Goal: Information Seeking & Learning: Learn about a topic

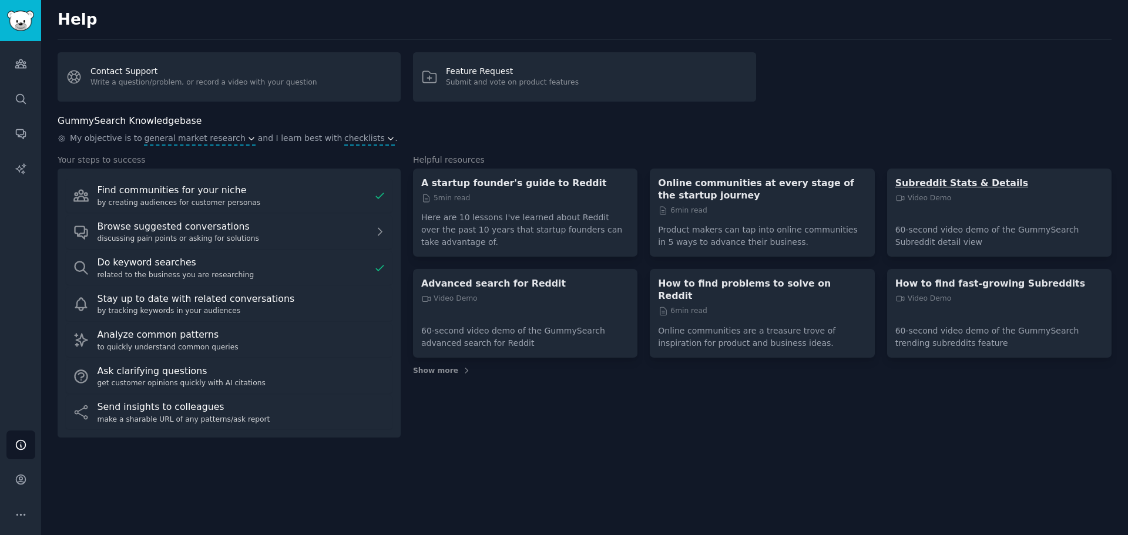
click at [943, 179] on p "Subreddit Stats & Details" at bounding box center [1000, 183] width 208 height 12
click at [20, 69] on icon "Sidebar" at bounding box center [21, 64] width 12 height 12
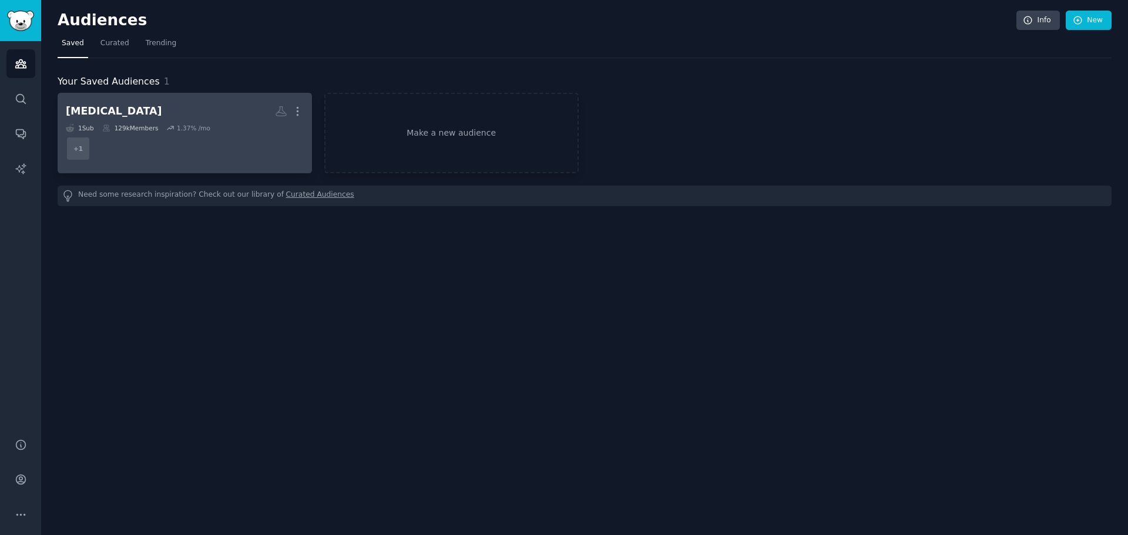
click at [206, 104] on h2 "[MEDICAL_DATA] More" at bounding box center [185, 111] width 238 height 21
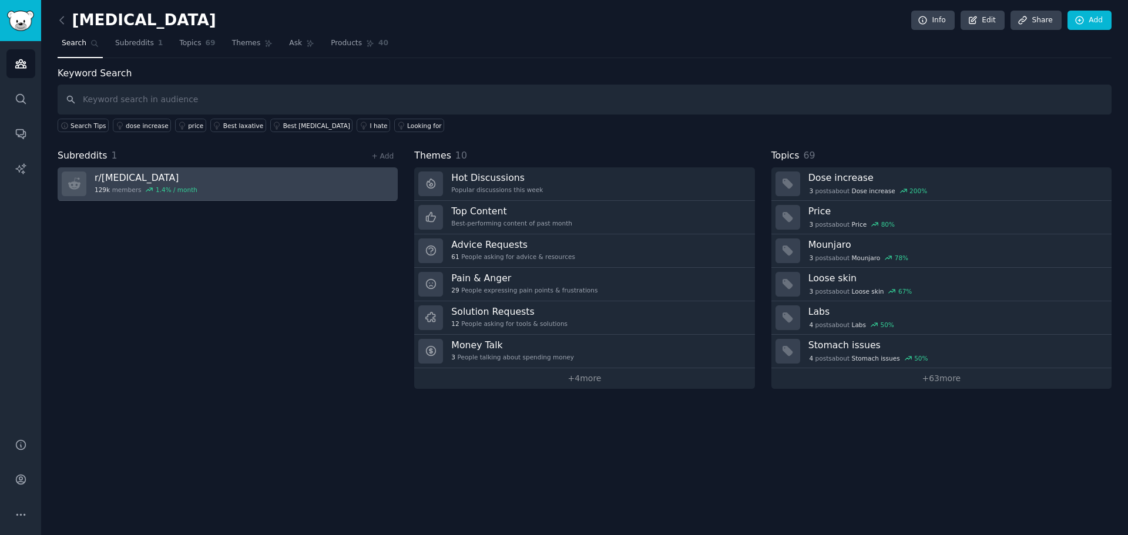
click at [220, 185] on link "r/ [MEDICAL_DATA] 129k members 1.4 % / month" at bounding box center [228, 183] width 340 height 33
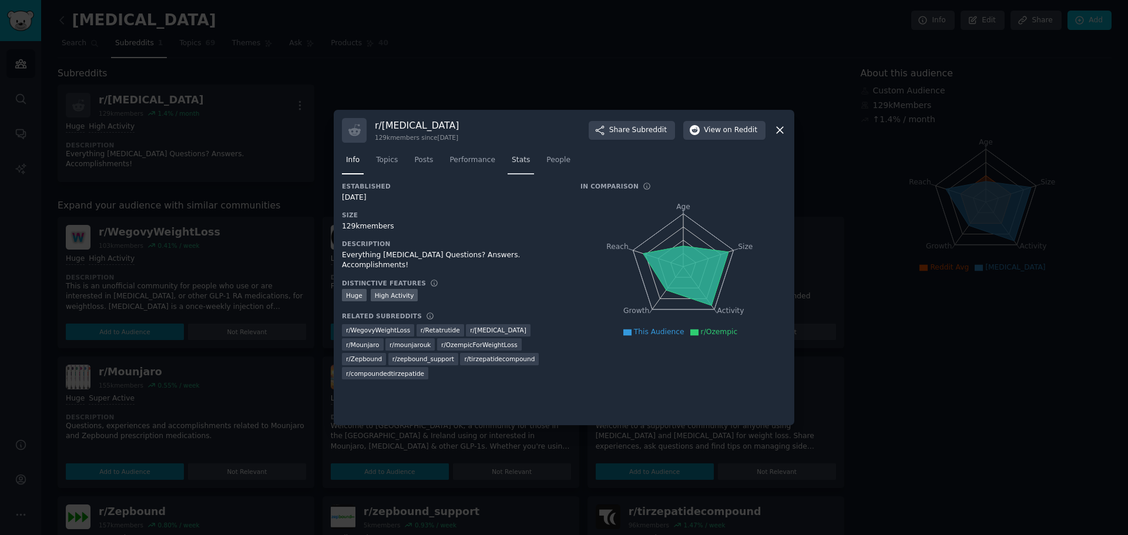
click at [514, 162] on span "Stats" at bounding box center [521, 160] width 18 height 11
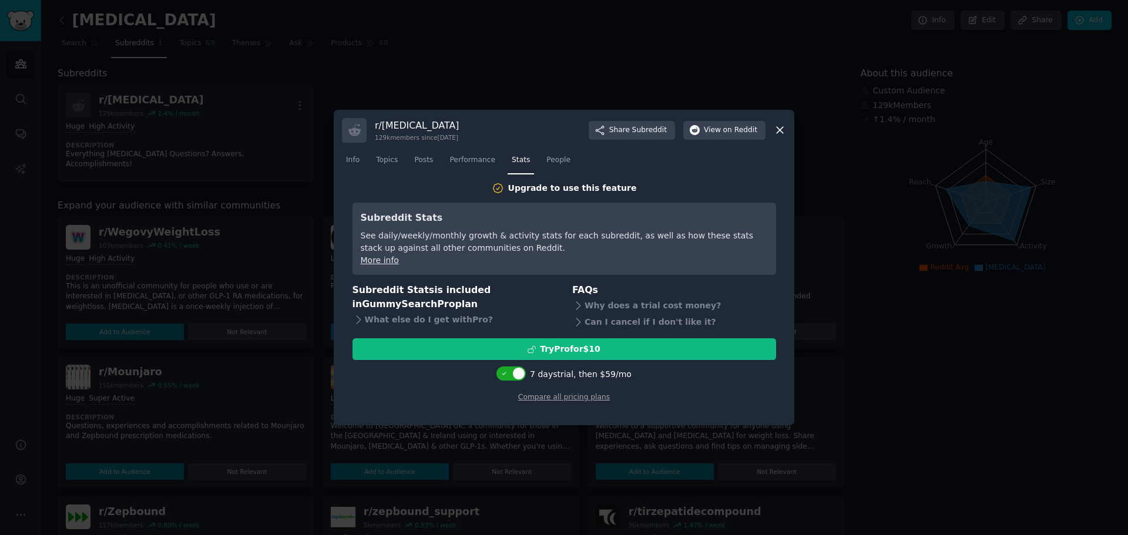
click at [779, 132] on icon at bounding box center [780, 131] width 6 height 6
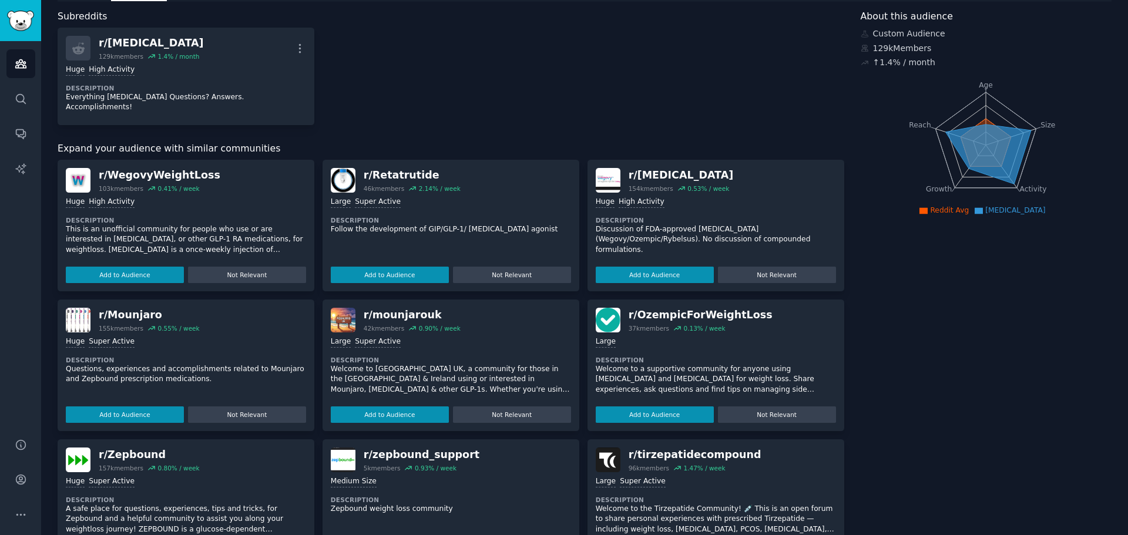
scroll to position [59, 0]
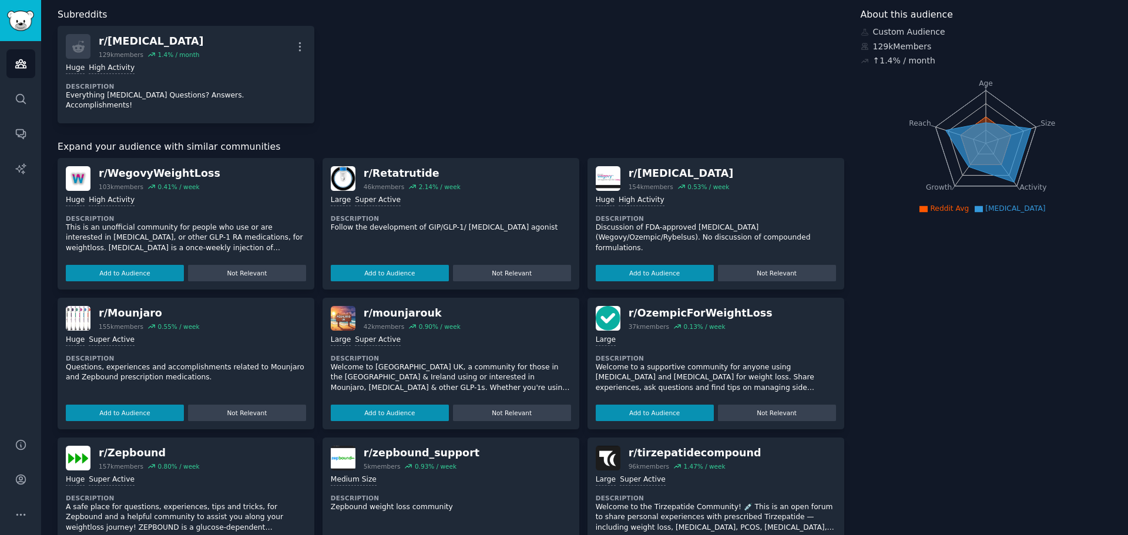
drag, startPoint x: 441, startPoint y: 356, endPoint x: 404, endPoint y: 388, distance: 48.7
click at [441, 363] on p "Welcome to [GEOGRAPHIC_DATA] UK, a community for those in the [GEOGRAPHIC_DATA]…" at bounding box center [451, 378] width 240 height 31
click at [491, 335] on div ">= 95th percentile for submissions / day Large Super Active" at bounding box center [451, 340] width 240 height 11
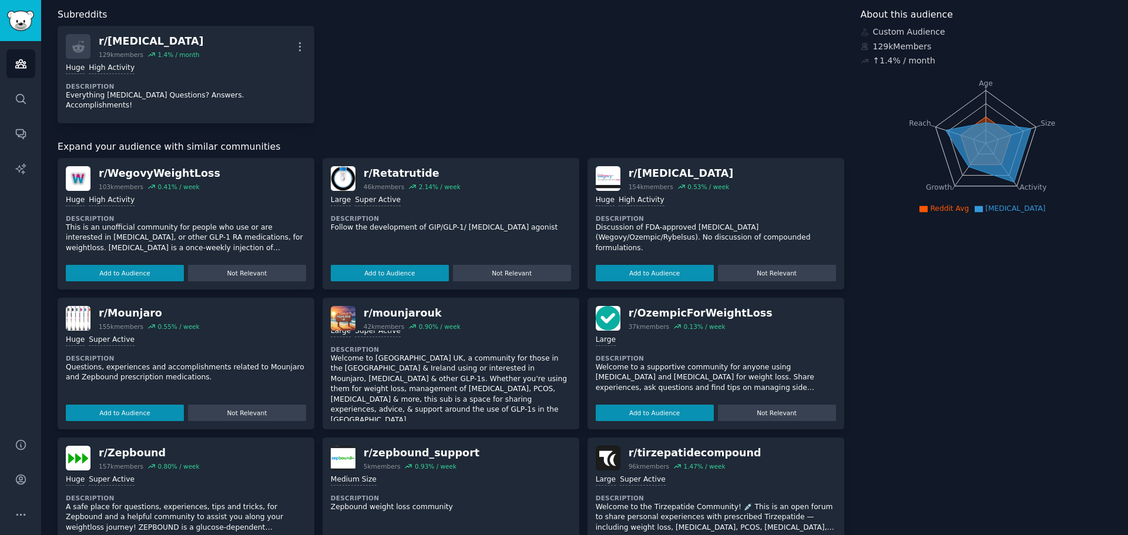
scroll to position [17, 0]
click at [405, 425] on button "Add to Audience" at bounding box center [390, 433] width 118 height 16
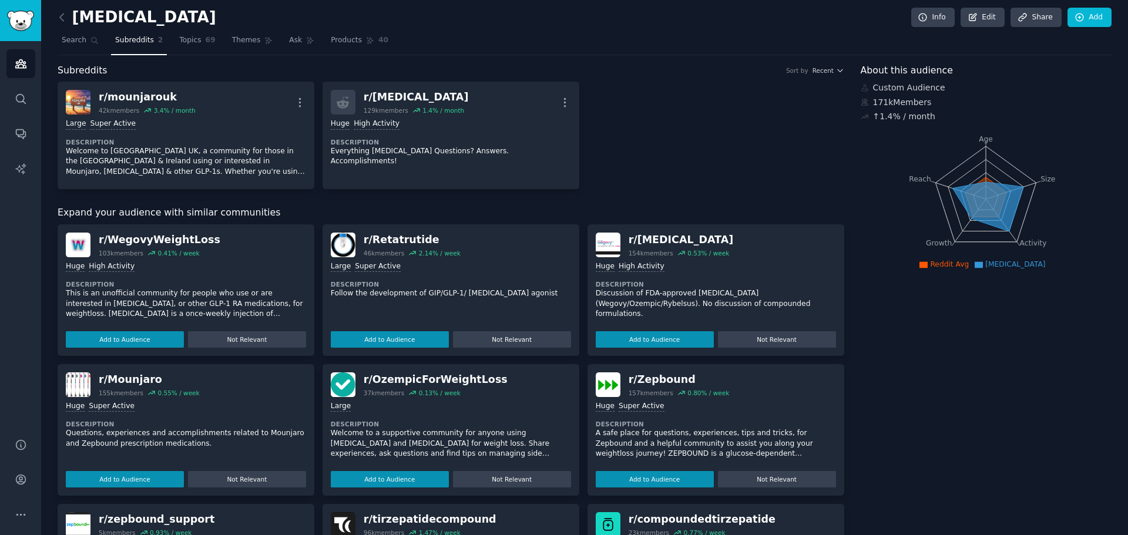
scroll to position [0, 0]
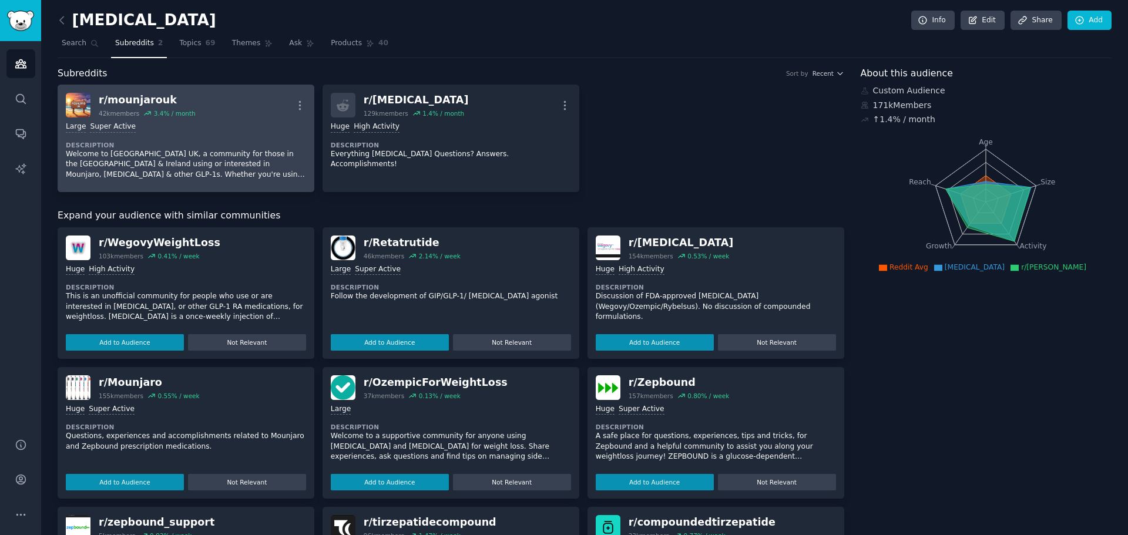
click at [187, 122] on div "Large Super Active" at bounding box center [186, 127] width 240 height 11
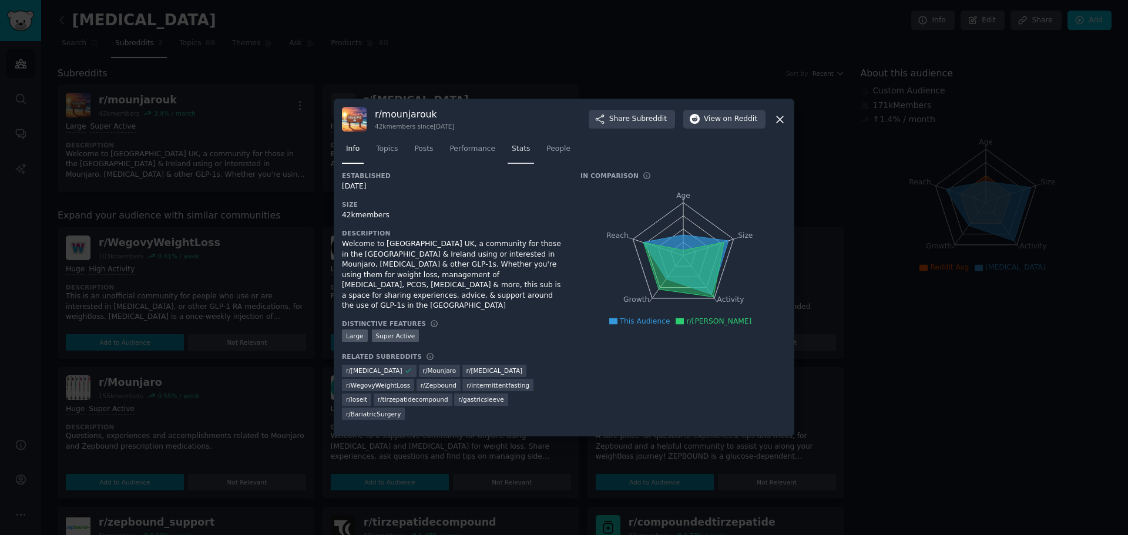
click at [512, 155] on span "Stats" at bounding box center [521, 149] width 18 height 11
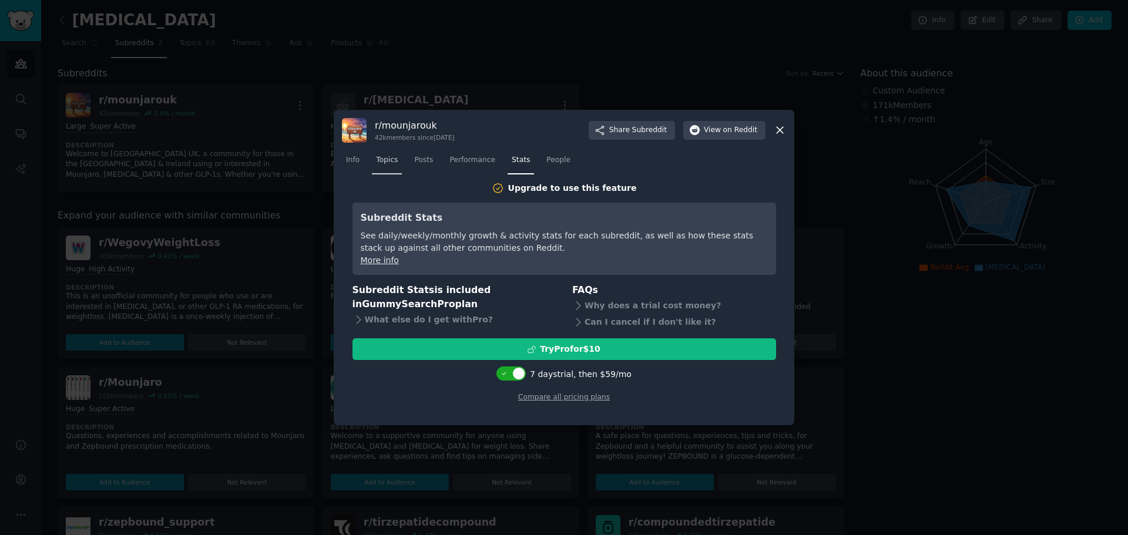
click at [387, 163] on span "Topics" at bounding box center [387, 160] width 22 height 11
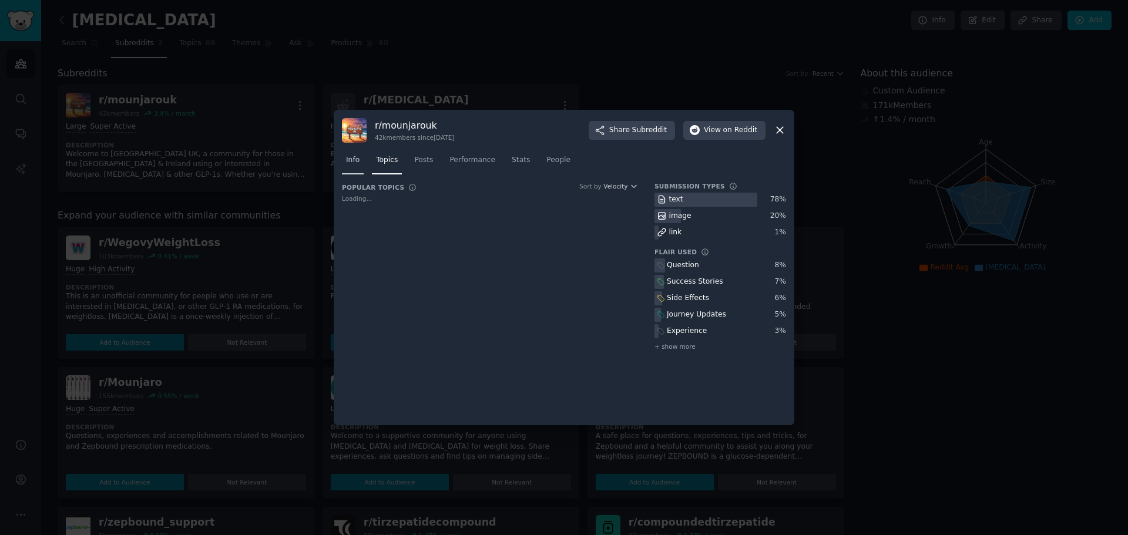
click at [359, 162] on span "Info" at bounding box center [353, 160] width 14 height 11
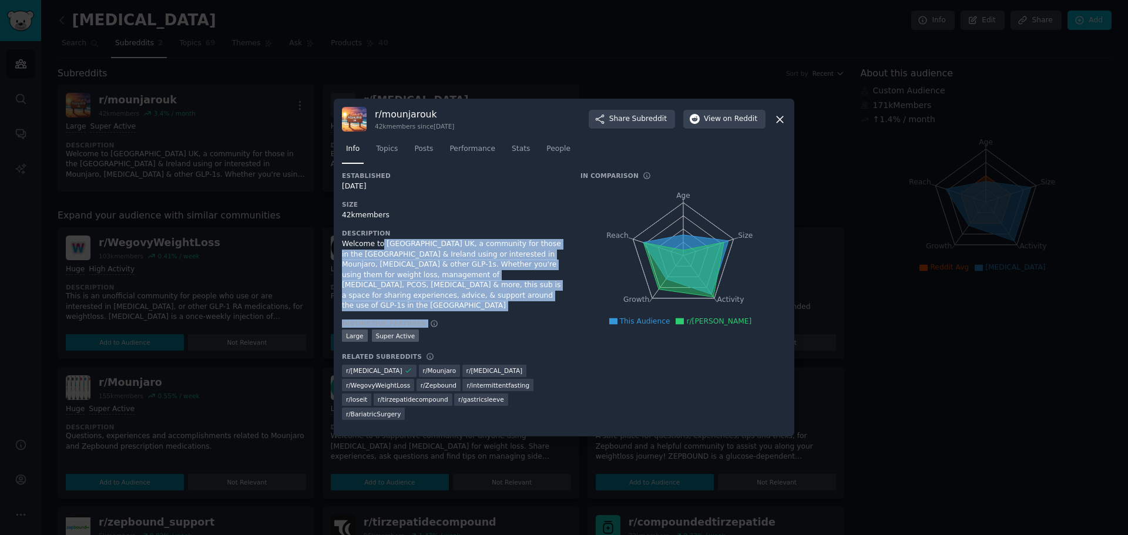
drag, startPoint x: 518, startPoint y: 302, endPoint x: 379, endPoint y: 257, distance: 146.3
click at [379, 257] on div "Established [DATE] Size 42k members Description Welcome to [GEOGRAPHIC_DATA] UK…" at bounding box center [453, 300] width 222 height 257
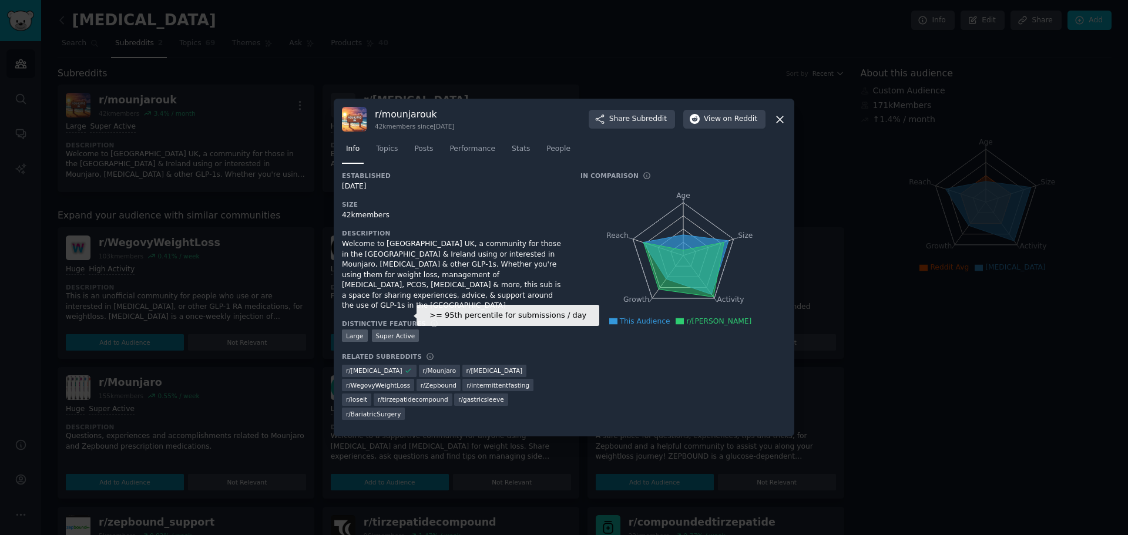
click at [490, 237] on h3 "Description" at bounding box center [453, 233] width 222 height 8
click at [609, 370] on div "In Comparison Age Size Activity Growth Reach This Audience r/mounjarouk" at bounding box center [684, 300] width 206 height 257
click at [780, 126] on icon at bounding box center [780, 119] width 12 height 12
